Goal: Task Accomplishment & Management: Manage account settings

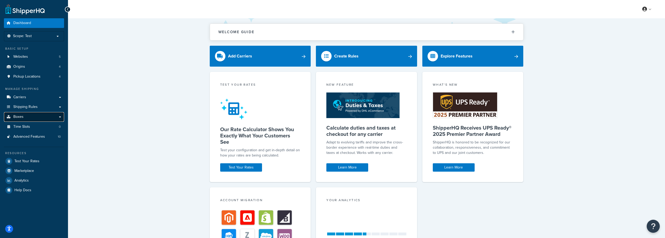
click at [23, 118] on link "Boxes" at bounding box center [34, 117] width 60 height 10
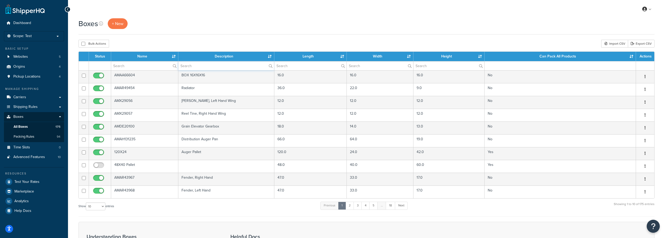
click at [203, 66] on input "text" at bounding box center [226, 65] width 96 height 9
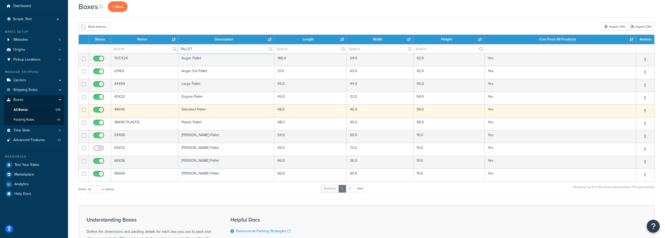
scroll to position [26, 0]
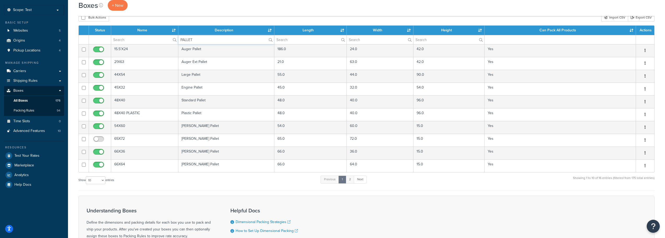
type input "PALLET"
click at [351, 179] on link "2" at bounding box center [350, 180] width 9 height 8
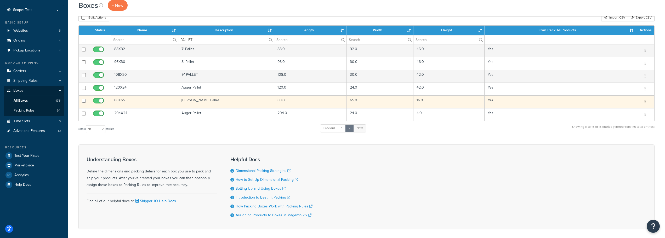
click at [122, 100] on td "88X65" at bounding box center [144, 101] width 67 height 13
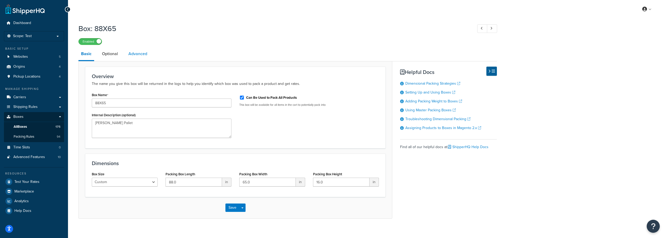
click at [142, 55] on link "Advanced" at bounding box center [138, 54] width 24 height 13
select select "200"
